Goal: Task Accomplishment & Management: Use online tool/utility

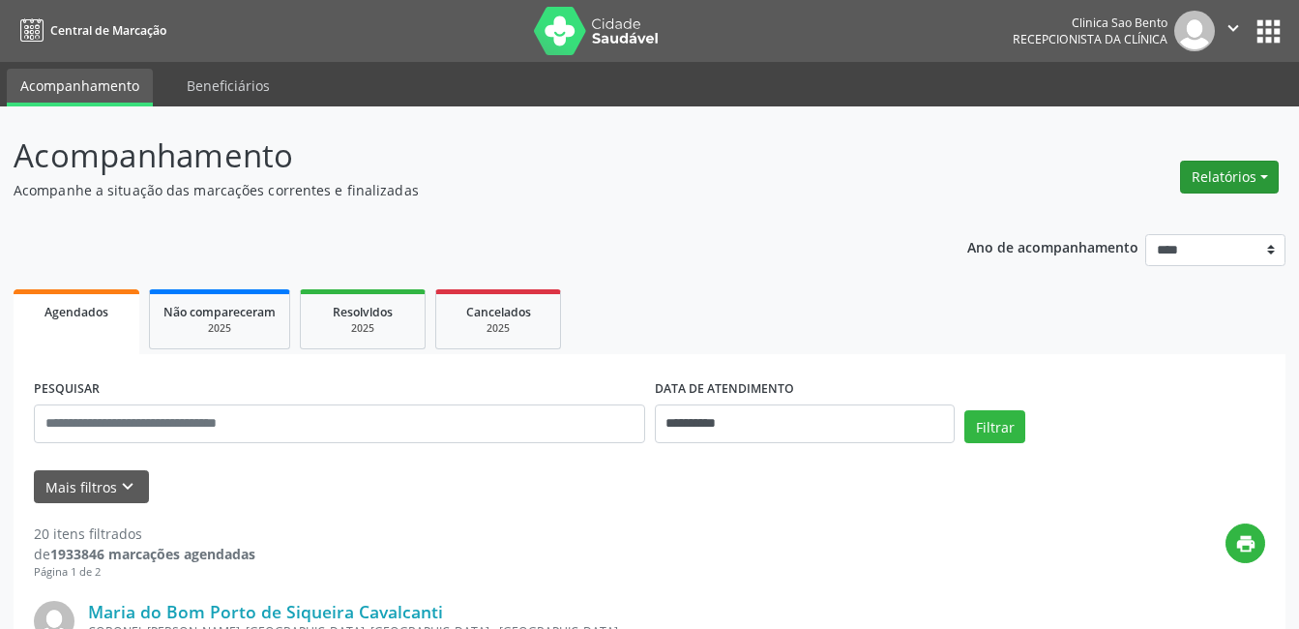
click at [1245, 177] on button "Relatórios" at bounding box center [1229, 177] width 99 height 33
click at [1125, 216] on link "Agendamentos" at bounding box center [1175, 218] width 208 height 27
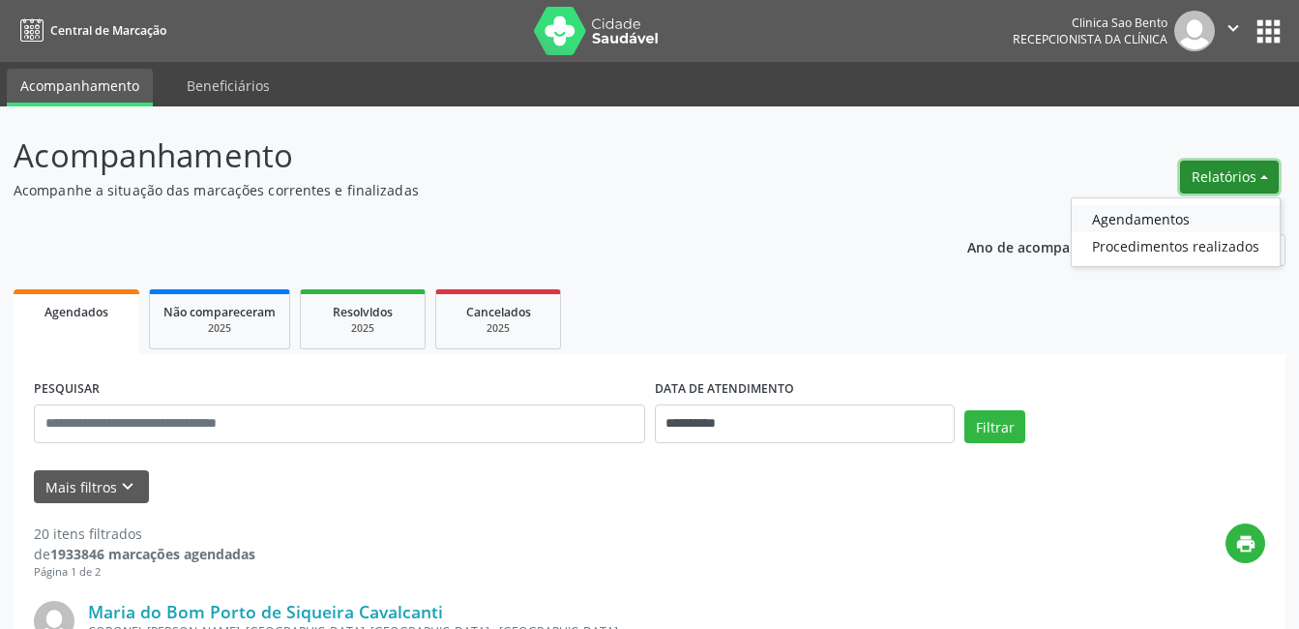
select select "*"
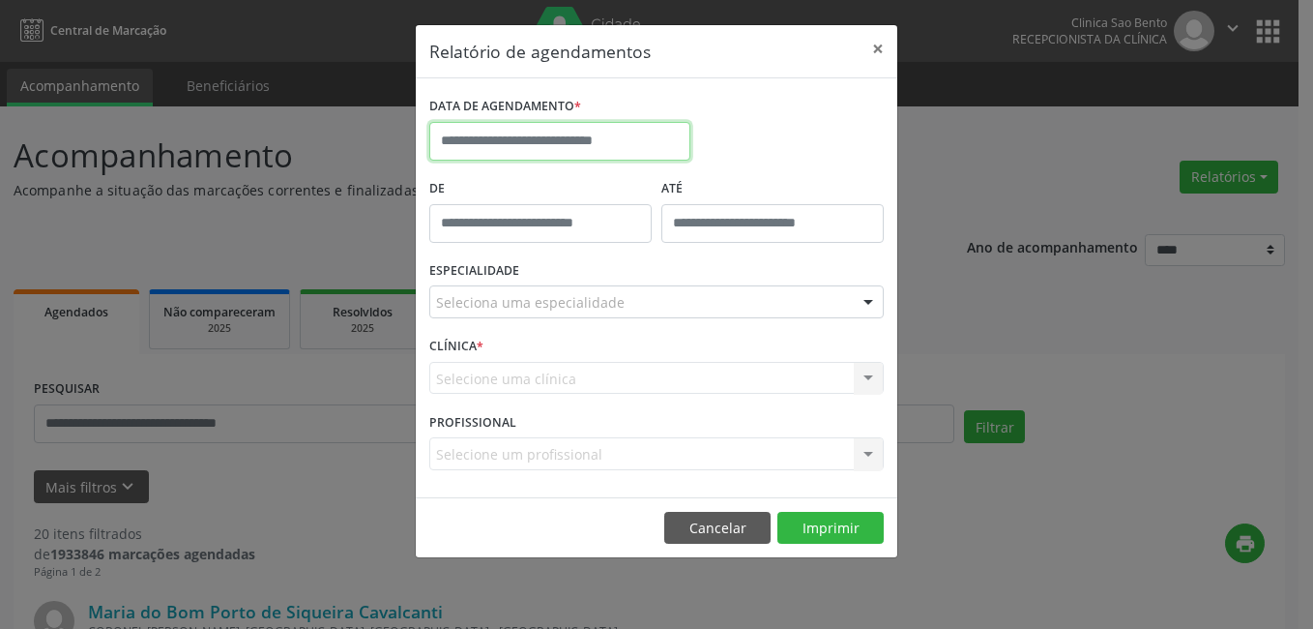
click at [497, 143] on input "text" at bounding box center [559, 141] width 261 height 39
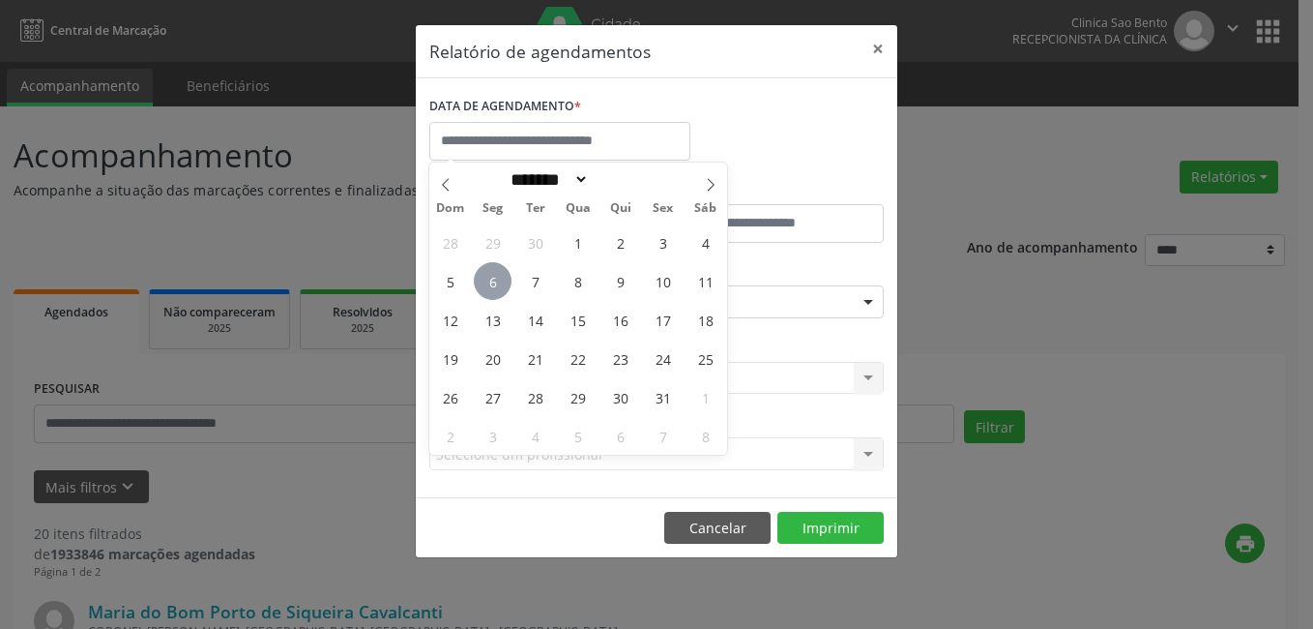
click at [497, 277] on span "6" at bounding box center [493, 281] width 38 height 38
type input "**********"
click at [499, 287] on span "6" at bounding box center [493, 281] width 38 height 38
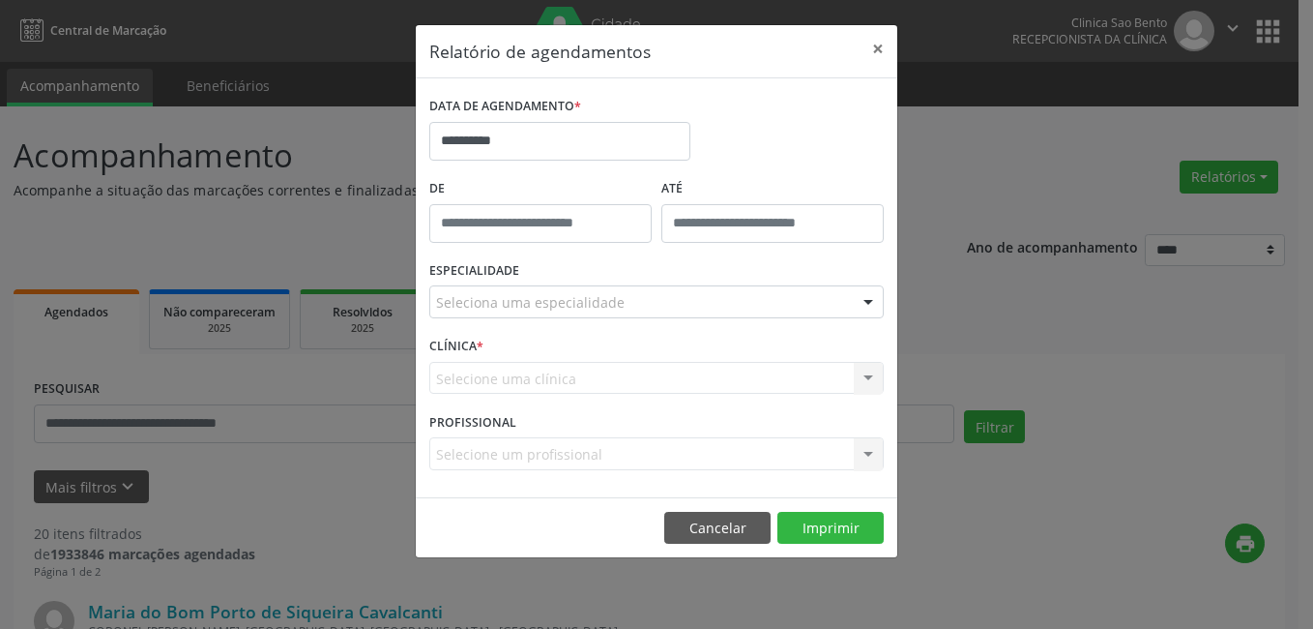
click at [499, 287] on div "Seleciona uma especialidade" at bounding box center [656, 301] width 455 height 33
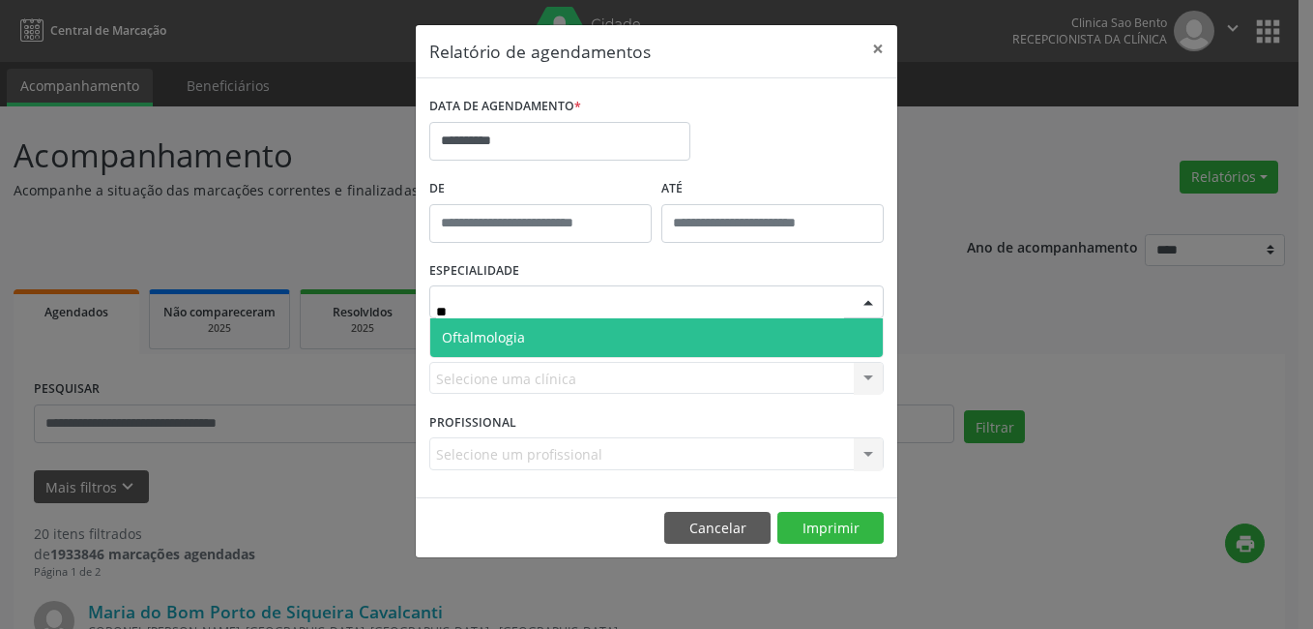
type input "***"
click at [501, 319] on span "Oftalmologia" at bounding box center [656, 337] width 453 height 39
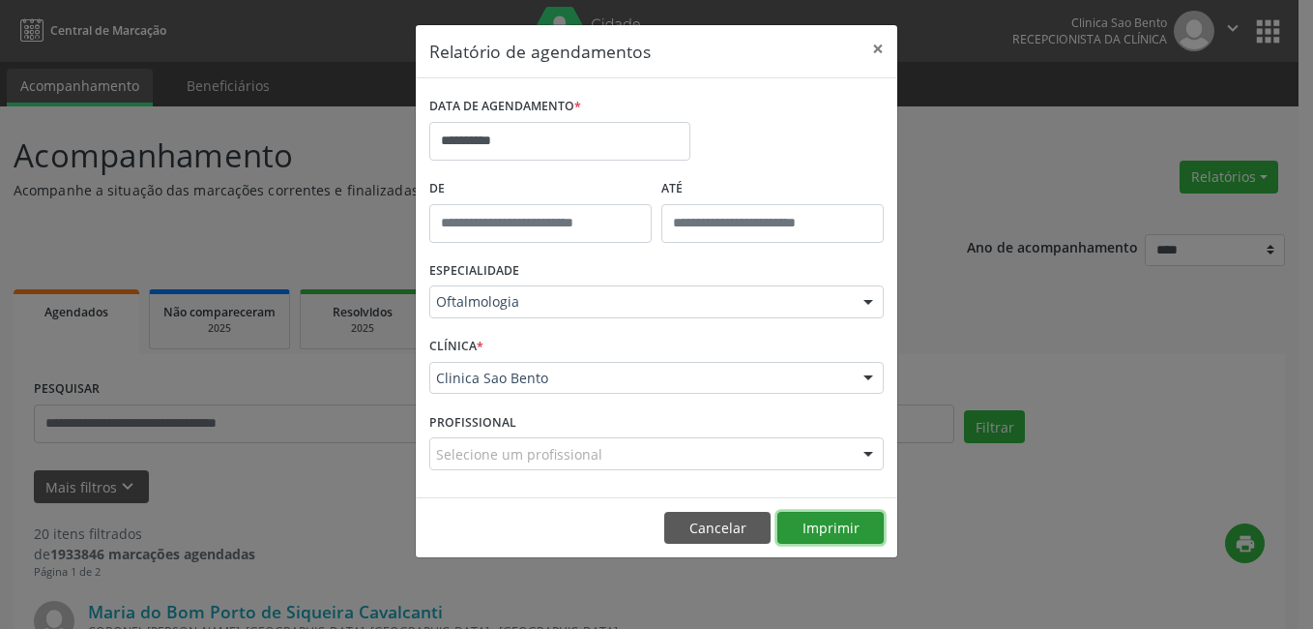
click at [836, 525] on button "Imprimir" at bounding box center [831, 528] width 106 height 33
